Goal: Find specific page/section: Find specific page/section

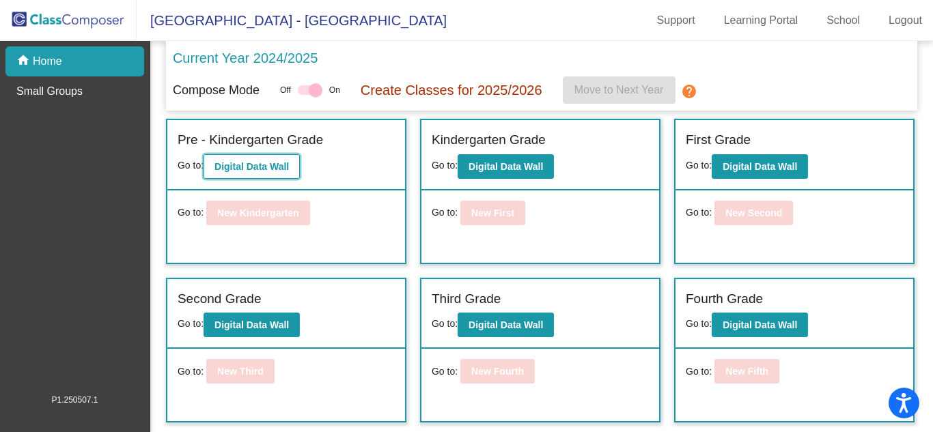
click at [240, 168] on b "Digital Data Wall" at bounding box center [251, 166] width 74 height 11
click at [479, 93] on p "Create Classes for 2025/2026" at bounding box center [452, 90] width 182 height 20
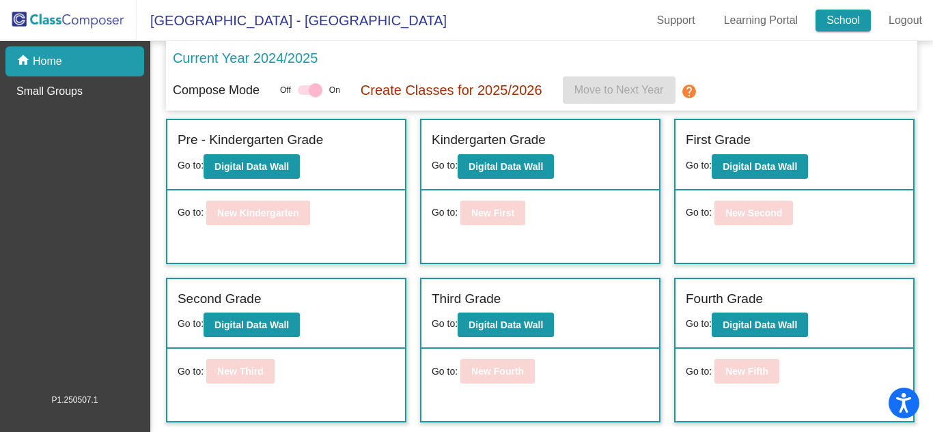
click at [838, 18] on link "School" at bounding box center [842, 21] width 55 height 22
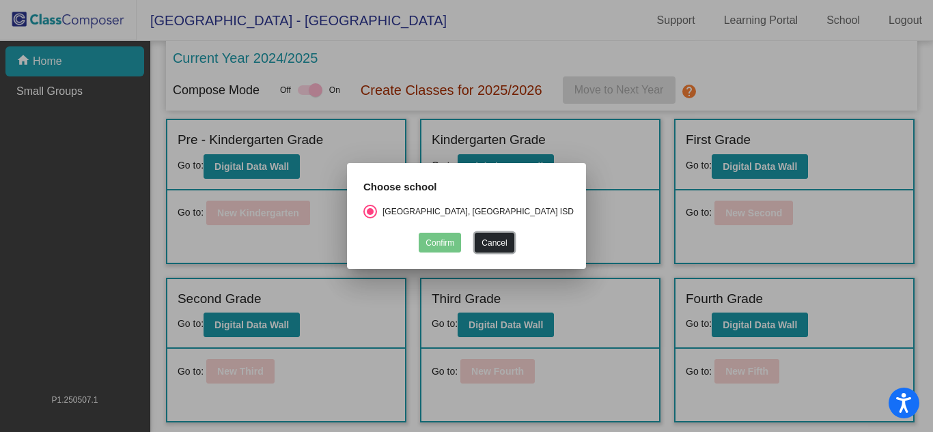
click at [503, 247] on button "Cancel" at bounding box center [494, 243] width 39 height 20
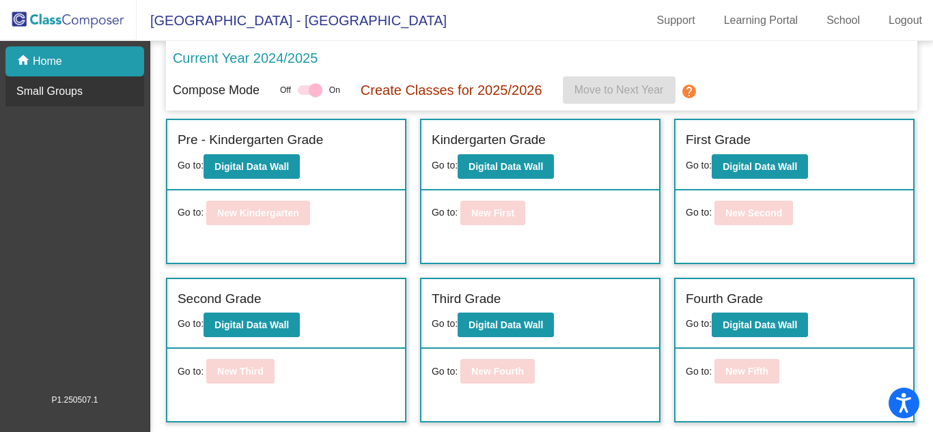
click at [73, 89] on p "Small Groups" at bounding box center [49, 91] width 66 height 16
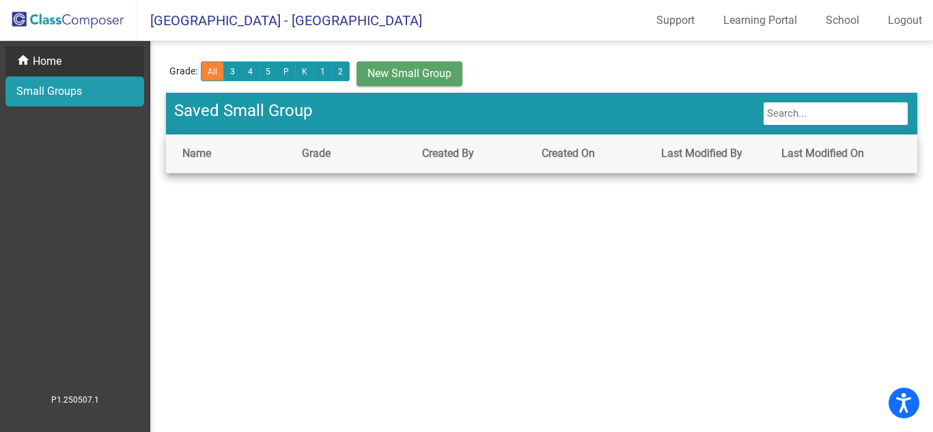
click at [42, 64] on p "Home" at bounding box center [47, 61] width 29 height 16
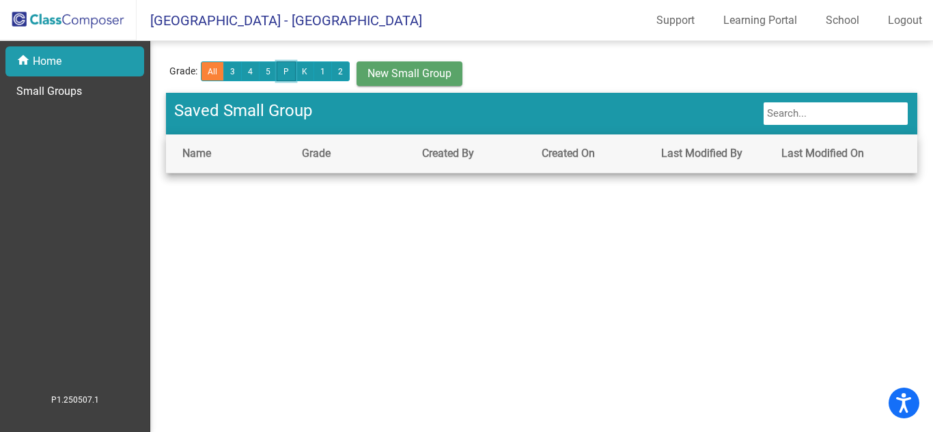
click at [287, 71] on button "P" at bounding box center [286, 71] width 19 height 20
click at [345, 71] on button "2" at bounding box center [340, 71] width 18 height 20
click at [285, 74] on button "P" at bounding box center [286, 71] width 19 height 20
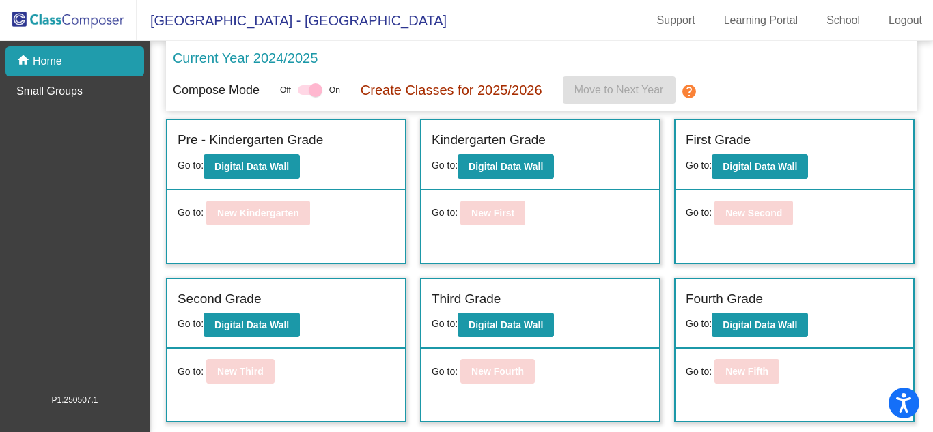
click at [313, 92] on div at bounding box center [316, 90] width 14 height 14
click at [692, 93] on mat-icon "help" at bounding box center [689, 91] width 16 height 16
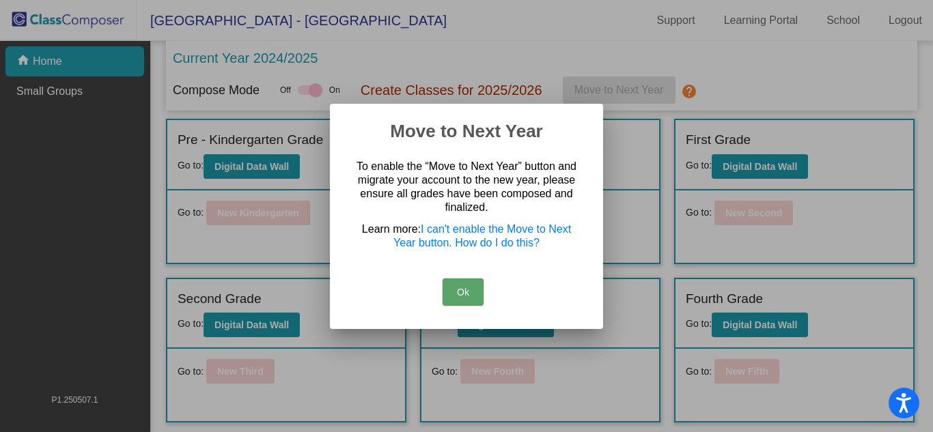
click at [453, 295] on button "Ok" at bounding box center [462, 292] width 41 height 27
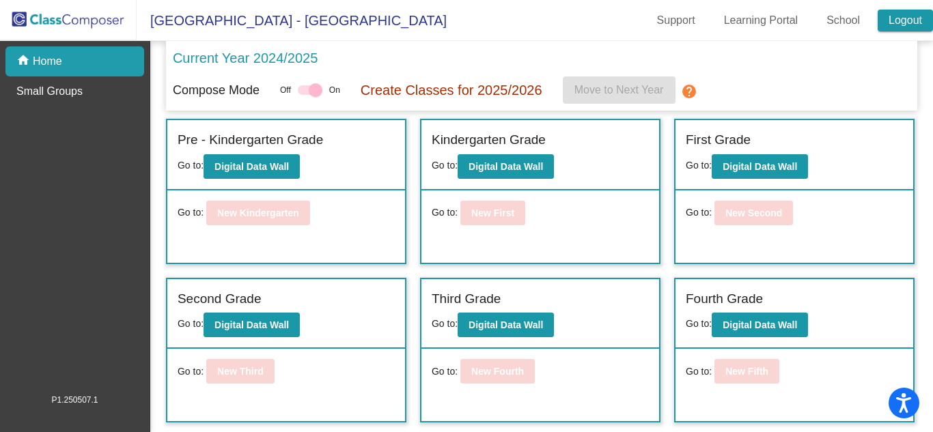
click at [899, 23] on link "Logout" at bounding box center [904, 21] width 55 height 22
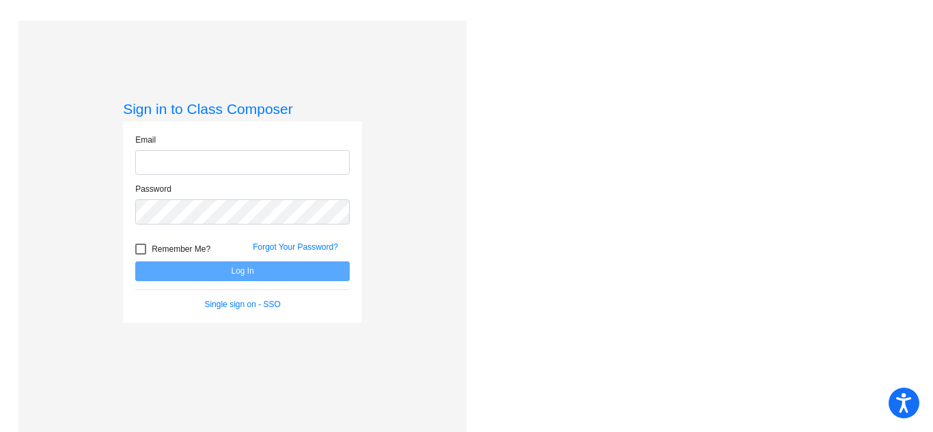
type input "[EMAIL_ADDRESS][DOMAIN_NAME]"
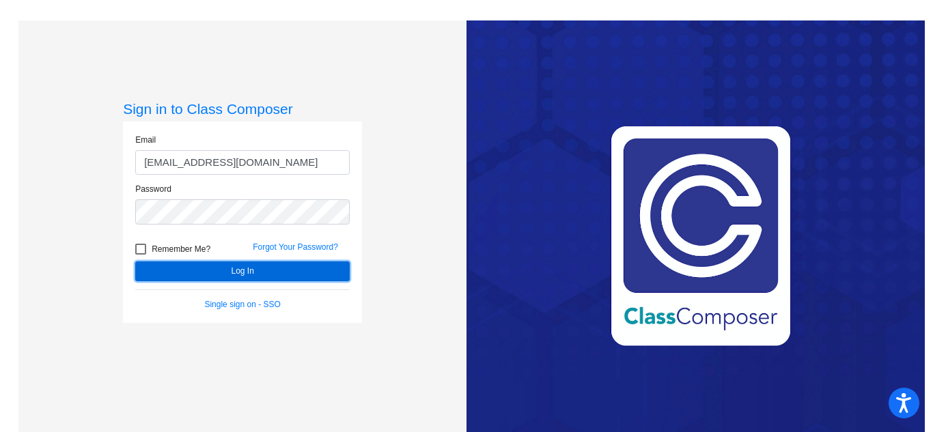
click at [227, 272] on button "Log In" at bounding box center [242, 272] width 214 height 20
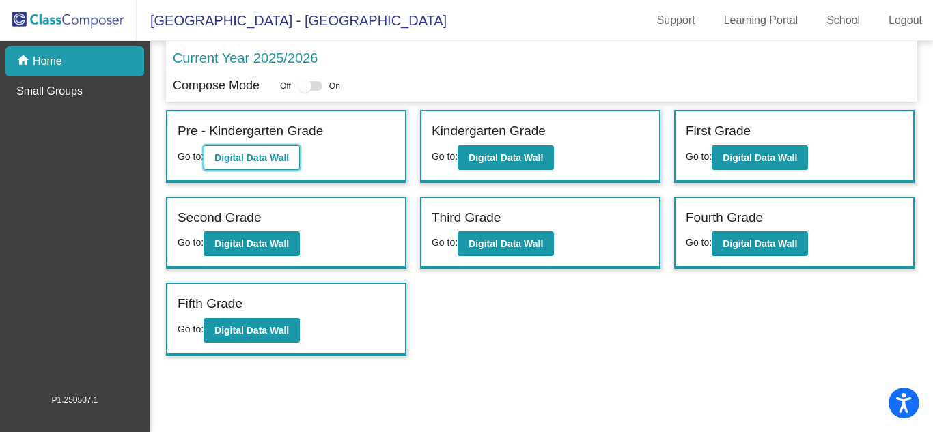
click at [255, 152] on b "Digital Data Wall" at bounding box center [251, 157] width 74 height 11
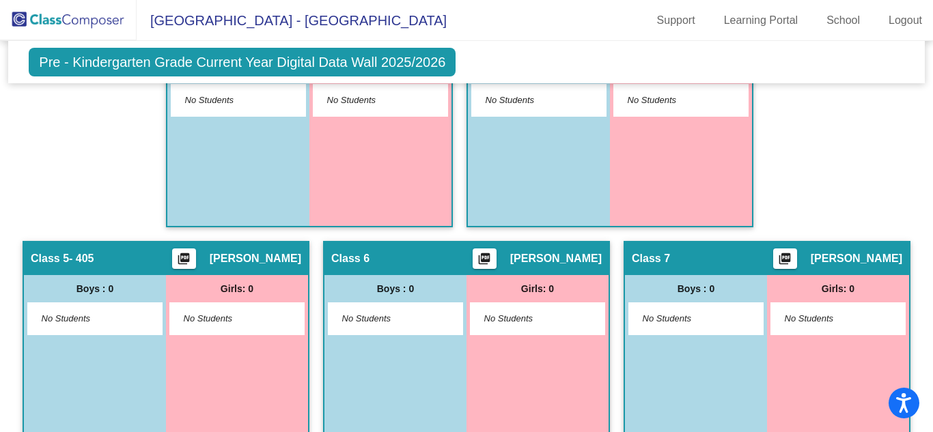
scroll to position [635, 0]
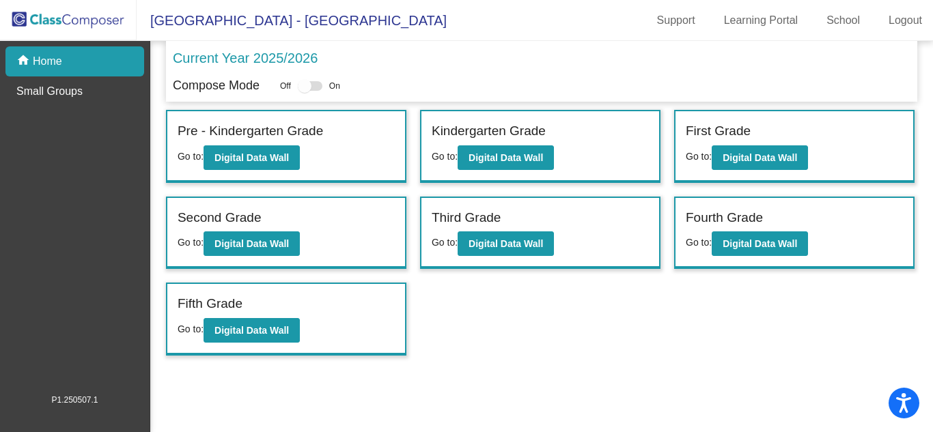
click at [254, 55] on p "Current Year 2025/2026" at bounding box center [245, 58] width 145 height 20
click at [263, 162] on b "Digital Data Wall" at bounding box center [251, 157] width 74 height 11
